Goal: Task Accomplishment & Management: Use online tool/utility

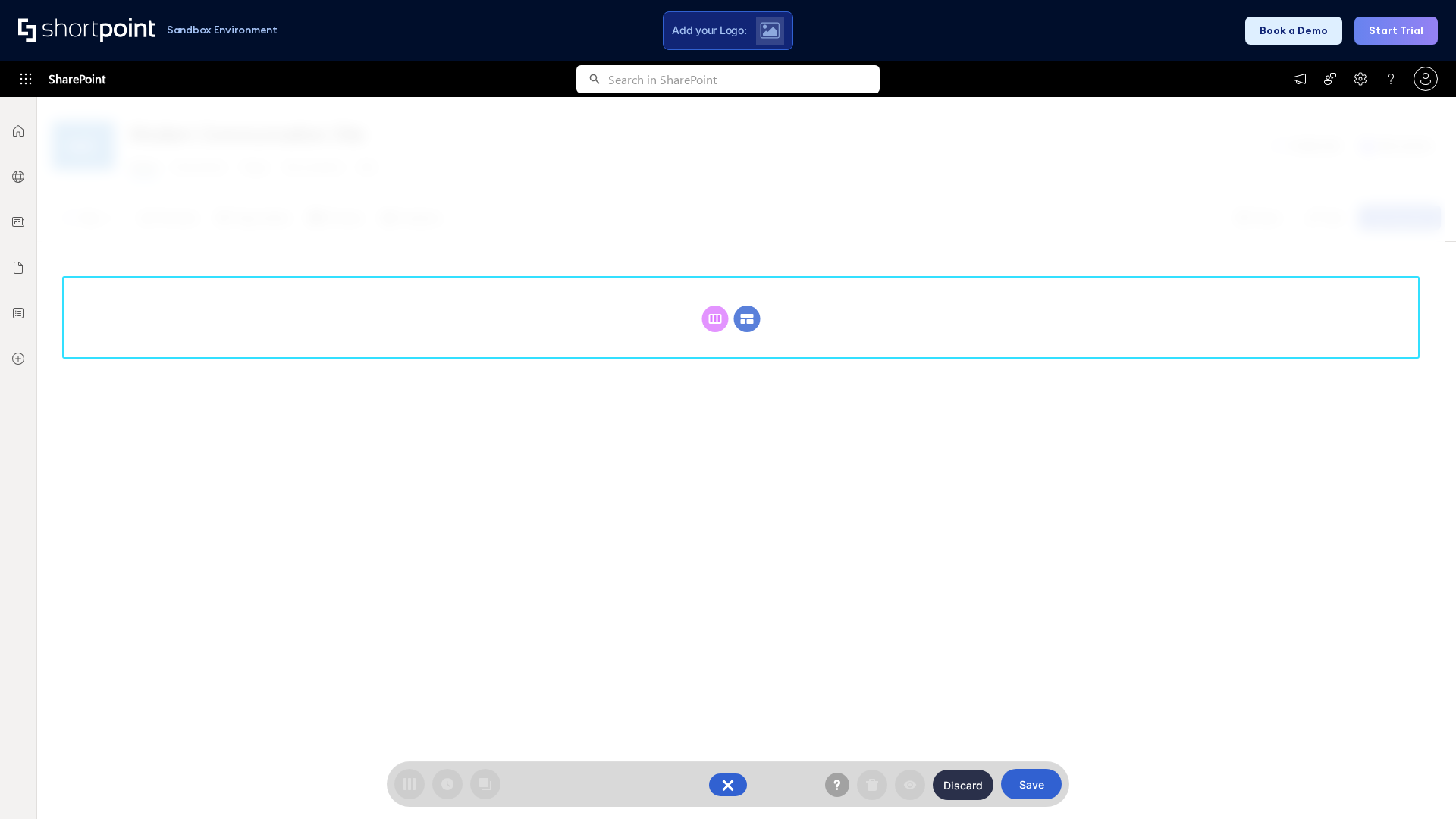
click at [747, 319] on circle at bounding box center [747, 319] width 27 height 27
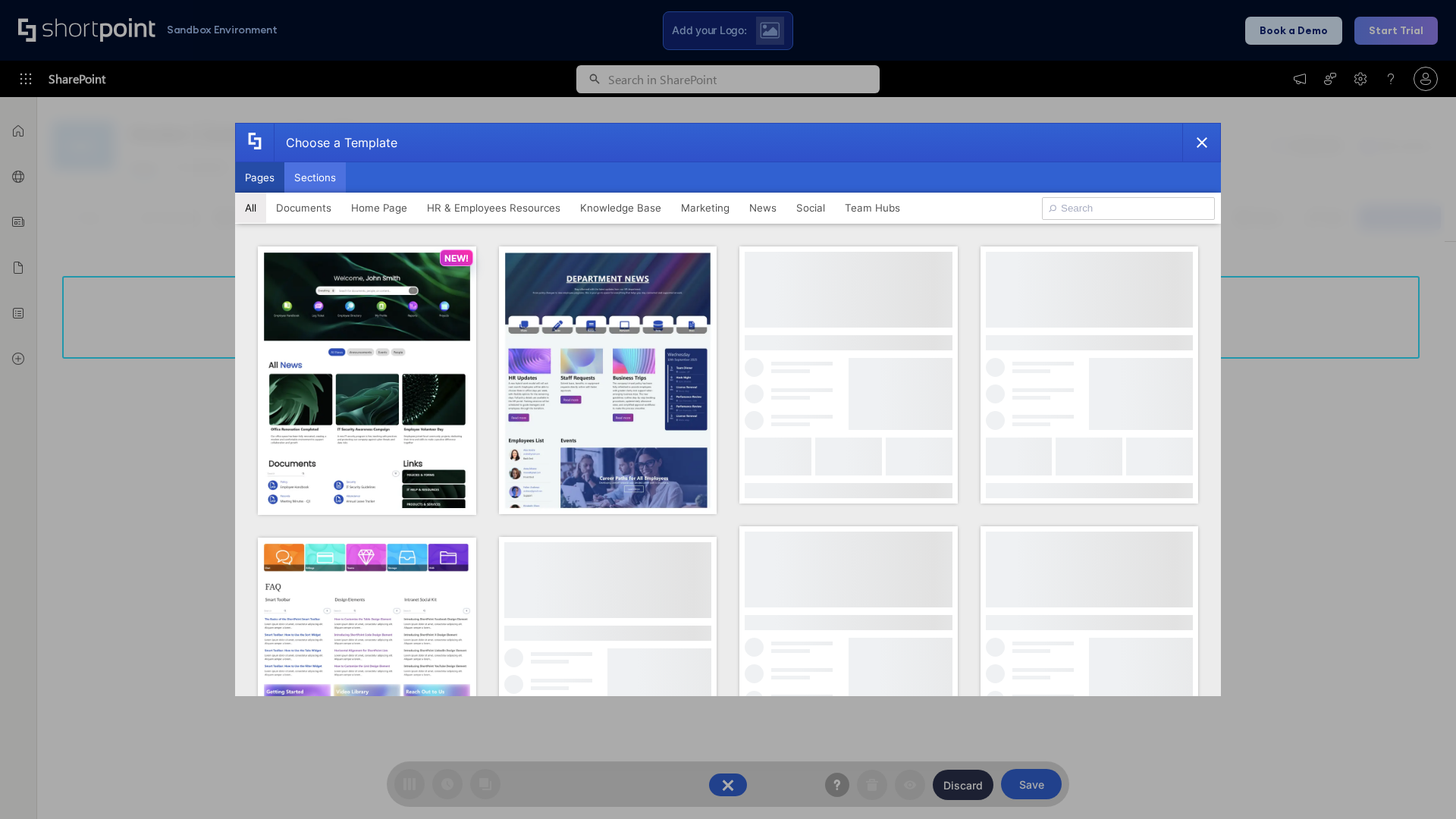
click at [315, 177] on button "Sections" at bounding box center [315, 177] width 61 height 30
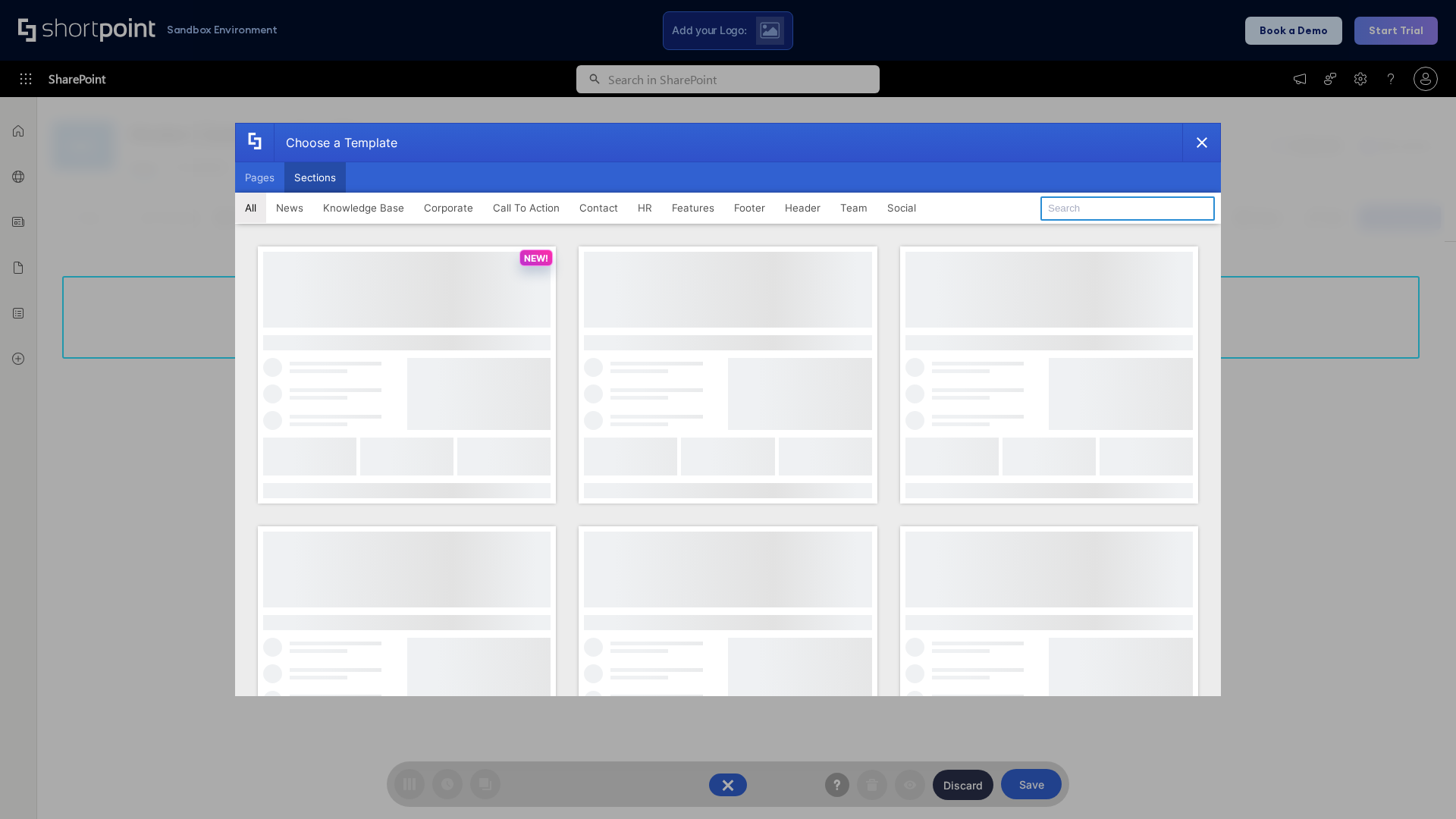
type input "Header 4"
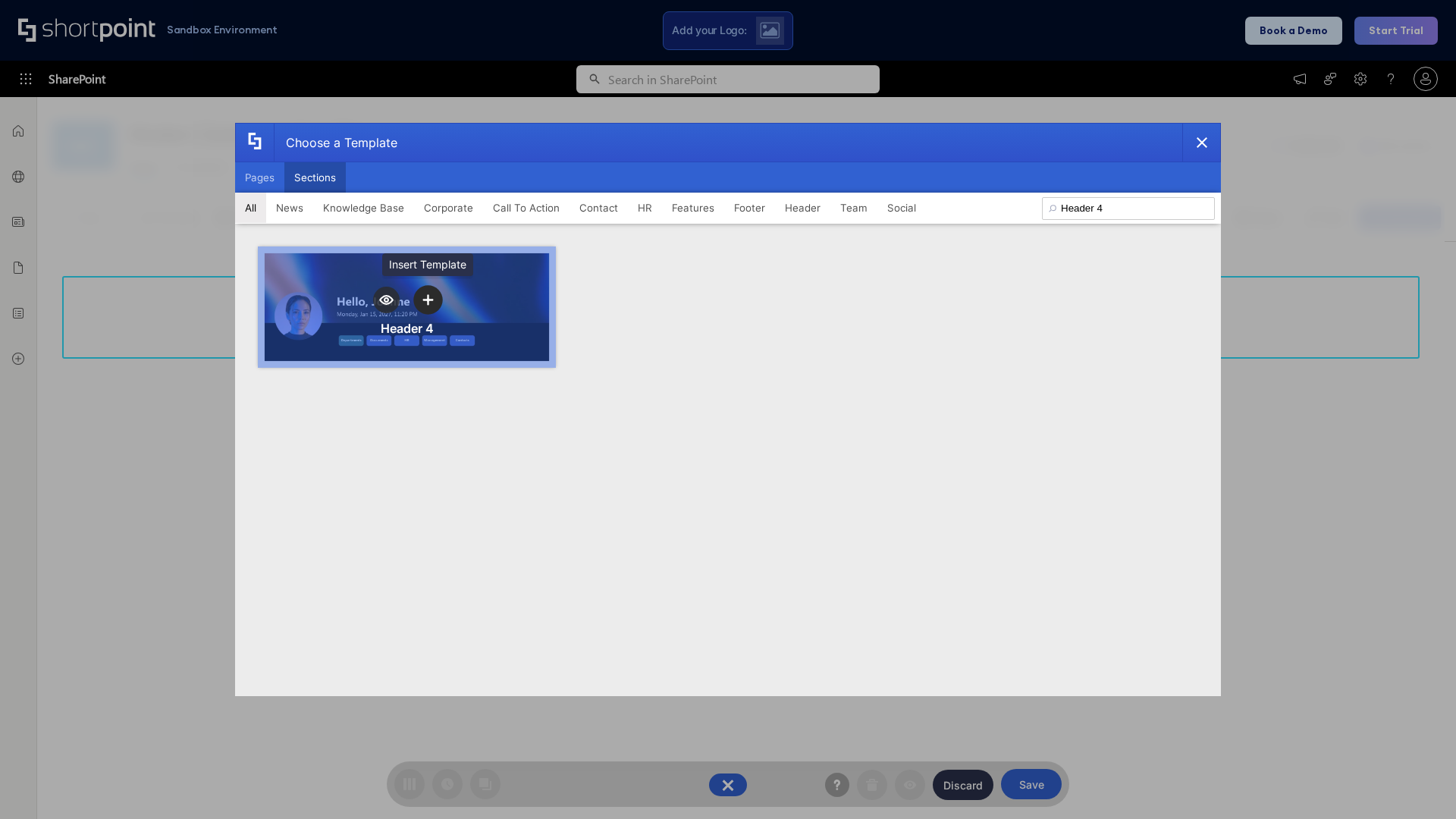
click at [428, 299] on icon "template selector" at bounding box center [427, 298] width 10 height 10
